Goal: Transaction & Acquisition: Book appointment/travel/reservation

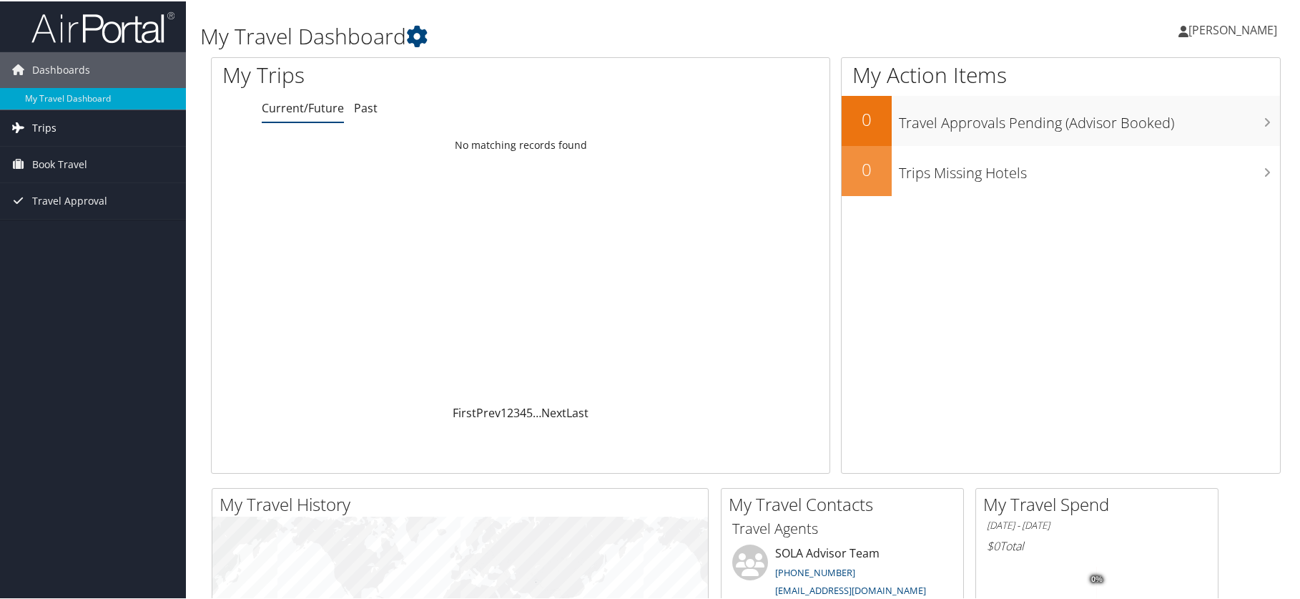
click at [59, 129] on link "Trips" at bounding box center [93, 127] width 186 height 36
click at [69, 225] on span "Book Travel" at bounding box center [59, 228] width 55 height 36
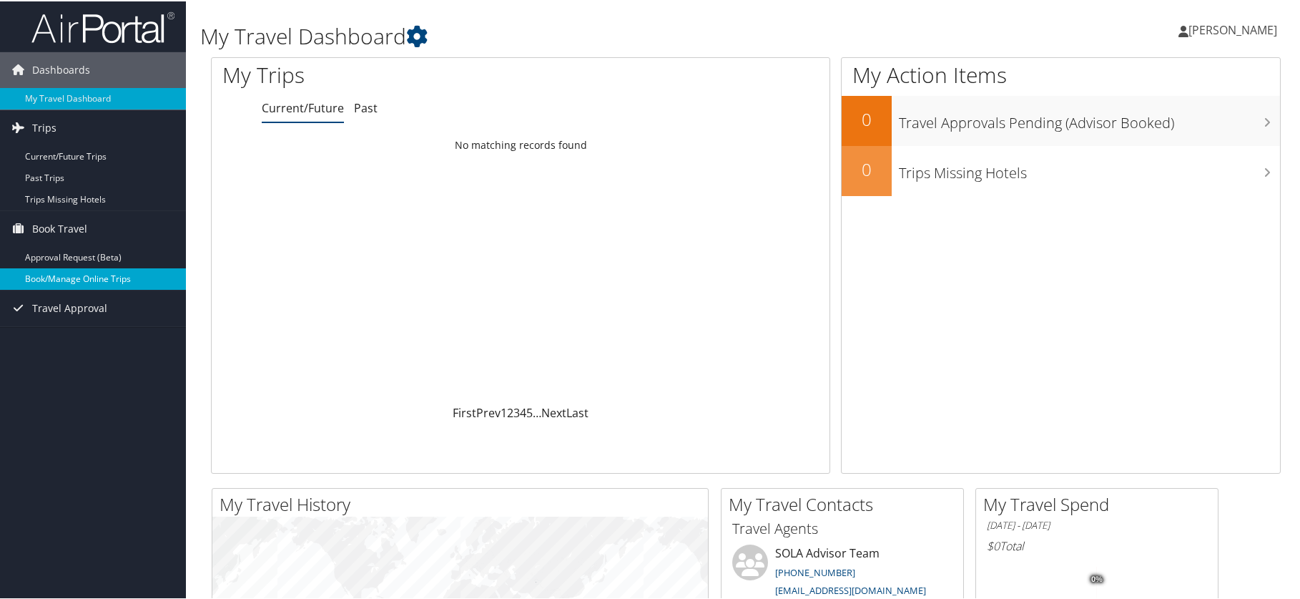
click at [85, 278] on link "Book/Manage Online Trips" at bounding box center [93, 277] width 186 height 21
